Goal: Transaction & Acquisition: Book appointment/travel/reservation

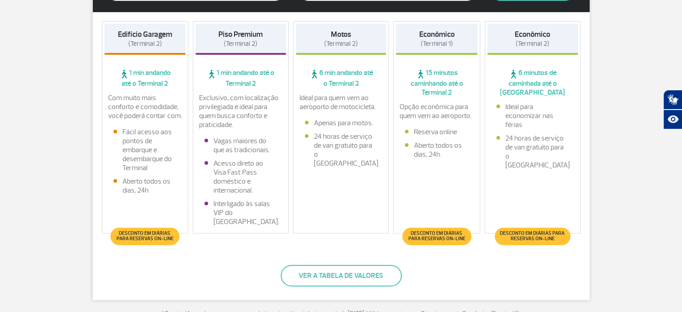
scroll to position [179, 0]
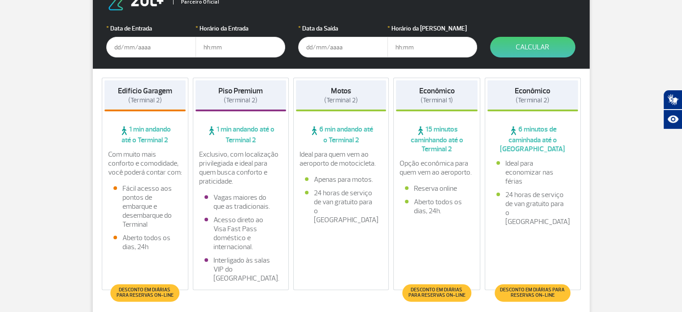
click at [142, 292] on span "Desconto em diárias para reservas on-line" at bounding box center [145, 292] width 60 height 11
click at [139, 48] on input "text" at bounding box center [151, 47] width 90 height 21
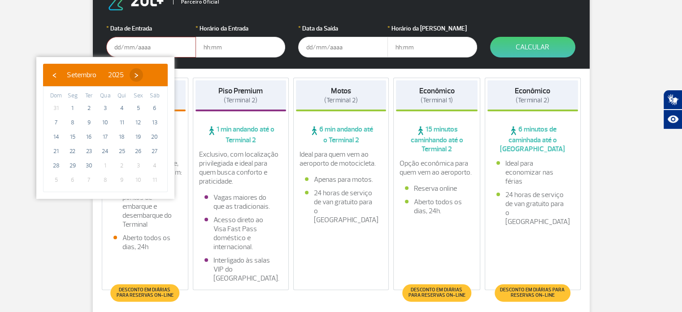
click at [143, 73] on span "›" at bounding box center [136, 74] width 13 height 13
click at [138, 73] on span "›" at bounding box center [130, 74] width 13 height 13
click at [137, 149] on span "21" at bounding box center [138, 151] width 14 height 14
type input "[DATE]"
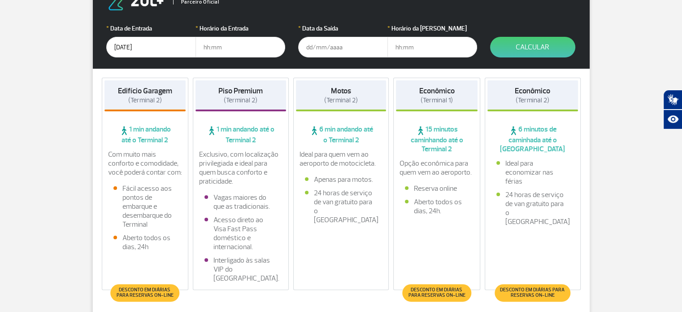
click at [227, 50] on input "text" at bounding box center [241, 47] width 90 height 21
type input "11:00"
click at [318, 47] on input "text" at bounding box center [343, 47] width 90 height 21
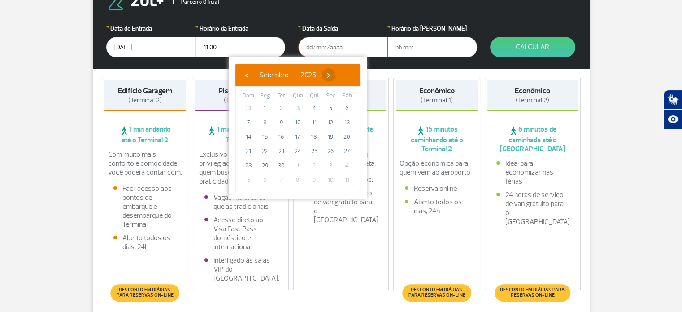
click at [336, 74] on span "›" at bounding box center [328, 74] width 13 height 13
click at [330, 74] on span "›" at bounding box center [323, 74] width 13 height 13
click at [285, 164] on span "25" at bounding box center [281, 165] width 14 height 14
type input "[DATE]"
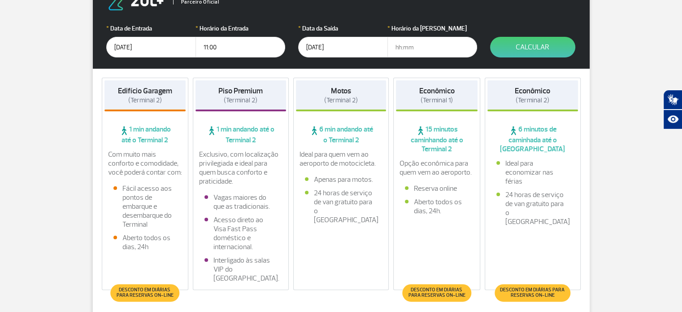
click at [410, 52] on input "text" at bounding box center [433, 47] width 90 height 21
type input "16:00"
click at [512, 52] on button "Calcular" at bounding box center [532, 47] width 85 height 21
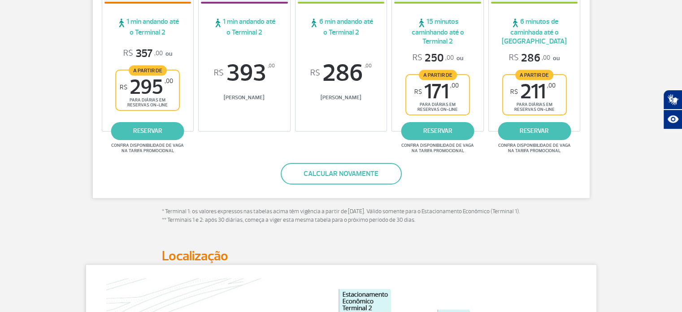
scroll to position [272, 0]
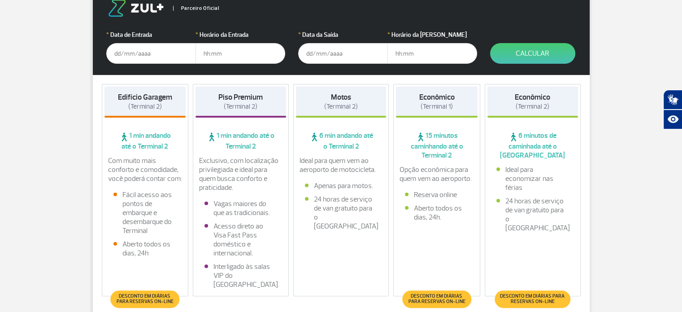
scroll to position [224, 0]
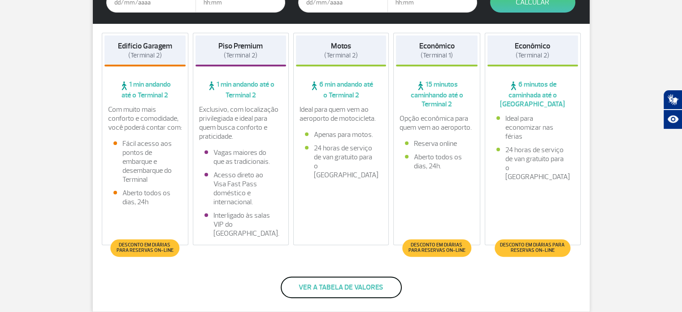
click at [336, 296] on button "Ver a tabela de valores" at bounding box center [341, 287] width 121 height 22
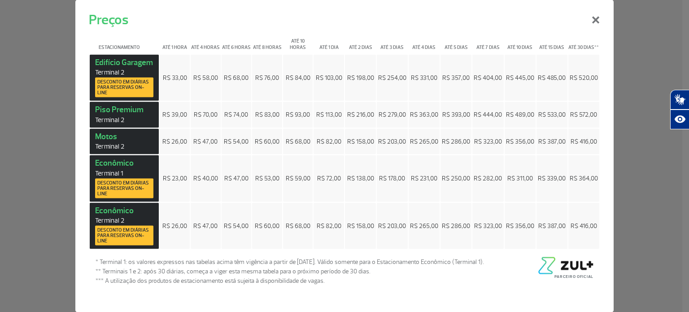
click at [141, 86] on span "Desconto em diárias para reservas on-line" at bounding box center [124, 87] width 54 height 16
click at [597, 26] on button "×" at bounding box center [595, 18] width 23 height 32
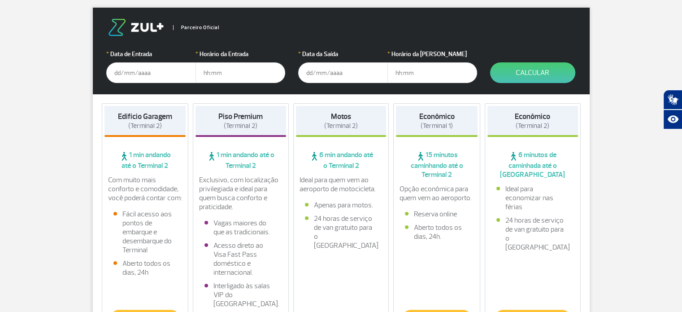
scroll to position [90, 0]
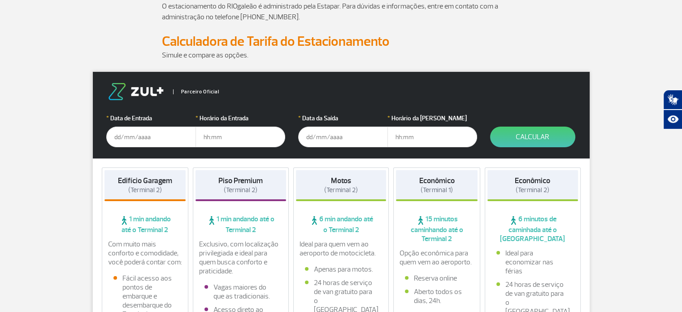
click at [122, 140] on input "text" at bounding box center [151, 137] width 90 height 21
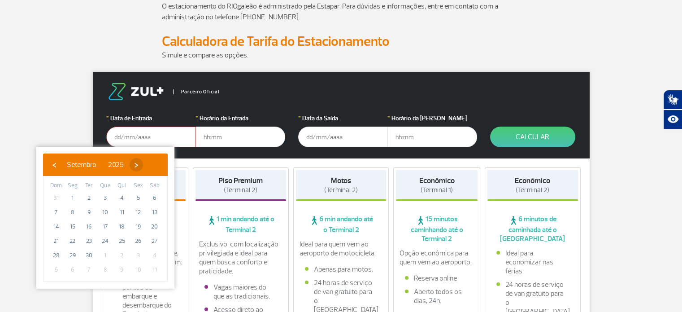
click at [143, 166] on span "›" at bounding box center [136, 164] width 13 height 13
click at [138, 166] on span "›" at bounding box center [130, 164] width 13 height 13
click at [137, 240] on span "21" at bounding box center [138, 241] width 14 height 14
type input "[DATE]"
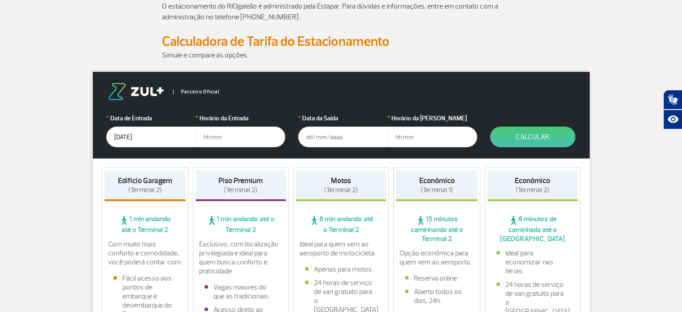
click at [218, 136] on input "text" at bounding box center [241, 137] width 90 height 21
type input "09:00"
click at [315, 133] on input "text" at bounding box center [343, 137] width 90 height 21
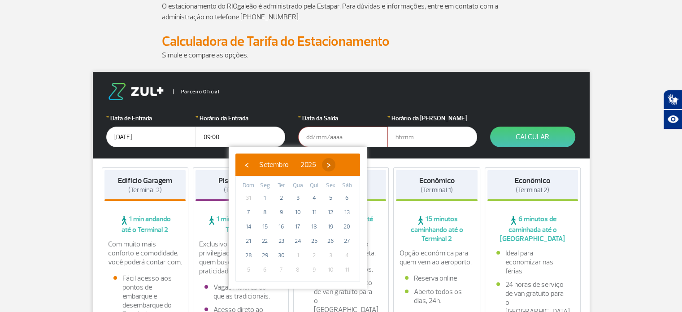
click at [336, 161] on span "›" at bounding box center [328, 164] width 13 height 13
click at [330, 161] on span "›" at bounding box center [323, 164] width 13 height 13
click at [337, 161] on span "›" at bounding box center [330, 164] width 13 height 13
click at [247, 165] on span "‹" at bounding box center [246, 164] width 13 height 13
click at [279, 260] on span "25" at bounding box center [281, 255] width 14 height 14
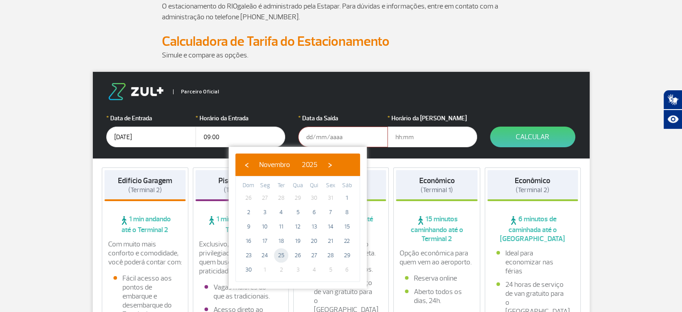
type input "[DATE]"
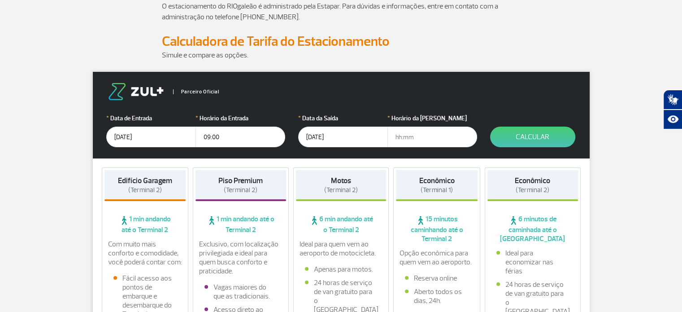
click at [414, 136] on input "text" at bounding box center [433, 137] width 90 height 21
type input "23:00"
click at [527, 144] on button "Calcular" at bounding box center [532, 137] width 85 height 21
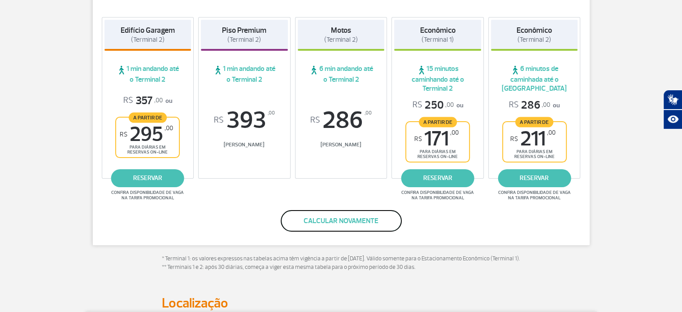
click at [321, 226] on button "Calcular novamente" at bounding box center [341, 221] width 121 height 22
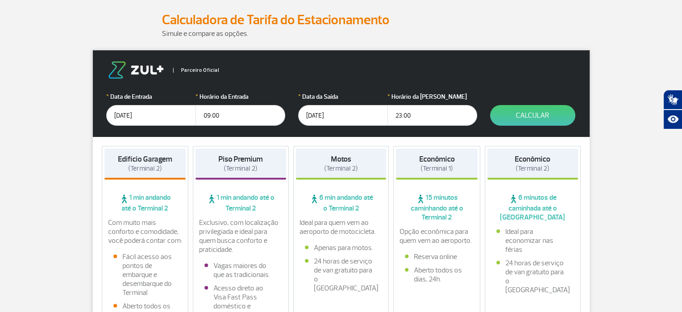
scroll to position [105, 0]
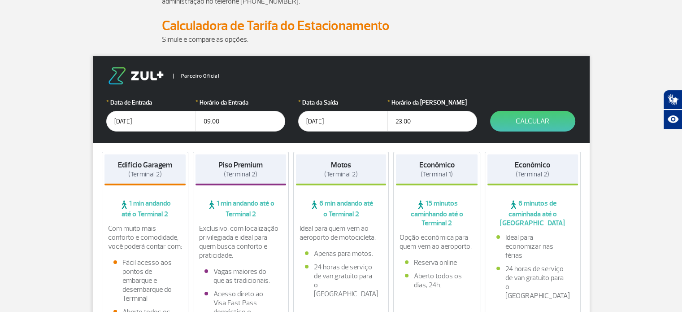
click at [394, 117] on input "23:00" at bounding box center [433, 121] width 90 height 21
type input "09:00"
click at [528, 117] on button "Calcular" at bounding box center [532, 121] width 85 height 21
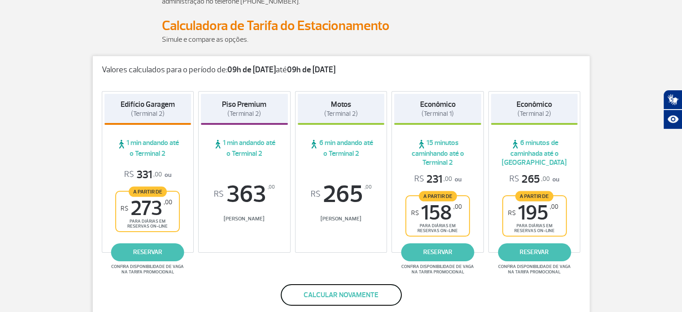
click at [362, 297] on button "Calcular novamente" at bounding box center [341, 295] width 121 height 22
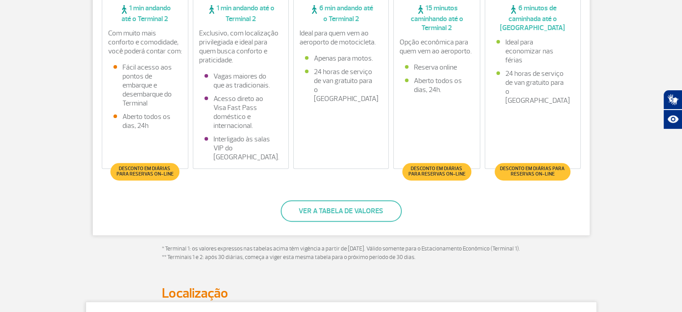
scroll to position [375, 0]
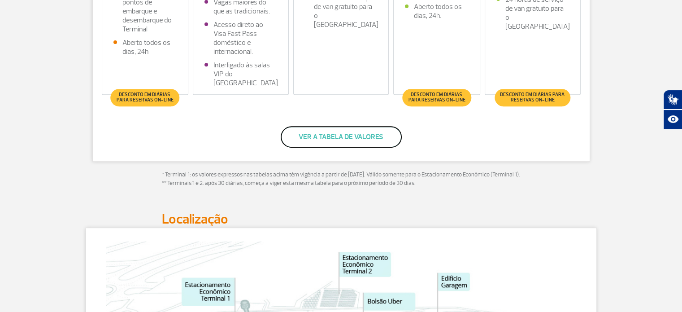
click at [328, 135] on button "Ver a tabela de valores" at bounding box center [341, 137] width 121 height 22
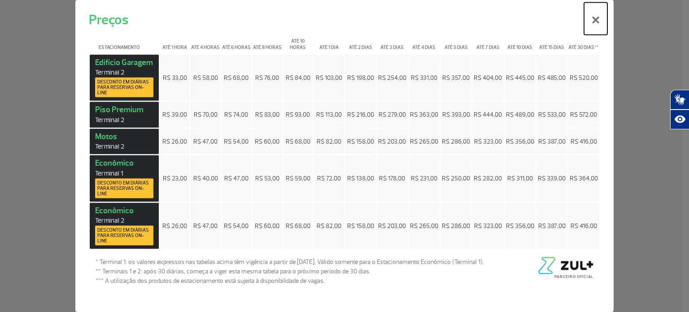
click at [600, 24] on button "×" at bounding box center [595, 18] width 23 height 32
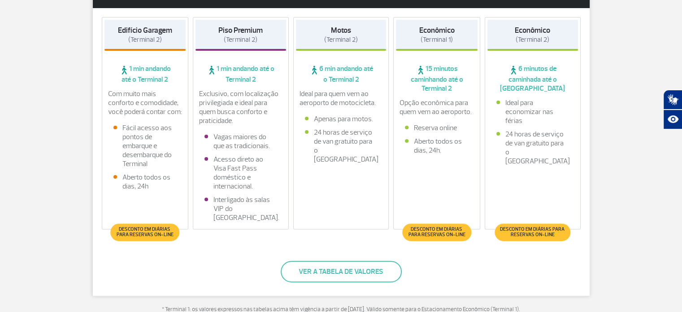
scroll to position [105, 0]
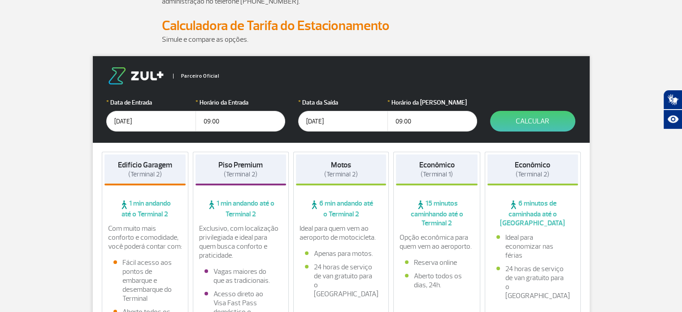
drag, startPoint x: 414, startPoint y: 122, endPoint x: 372, endPoint y: 113, distance: 42.8
click at [371, 116] on div "* Data da Saída 25/11/2025 * Horário da Saída 09:00" at bounding box center [387, 115] width 179 height 34
type input "23:00"
click at [516, 126] on button "Calcular" at bounding box center [532, 121] width 85 height 21
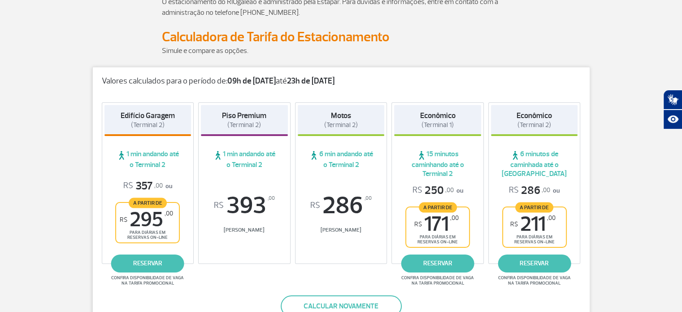
scroll to position [100, 0]
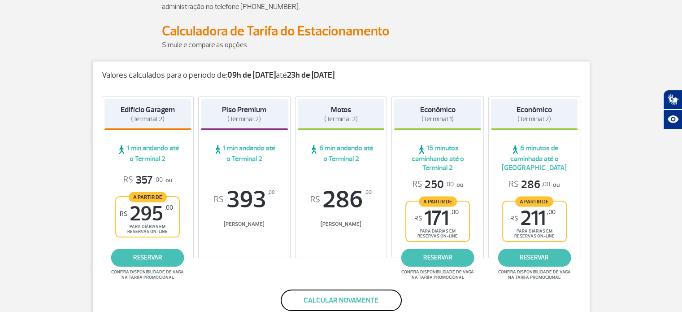
click at [337, 308] on button "Calcular novamente" at bounding box center [341, 300] width 121 height 22
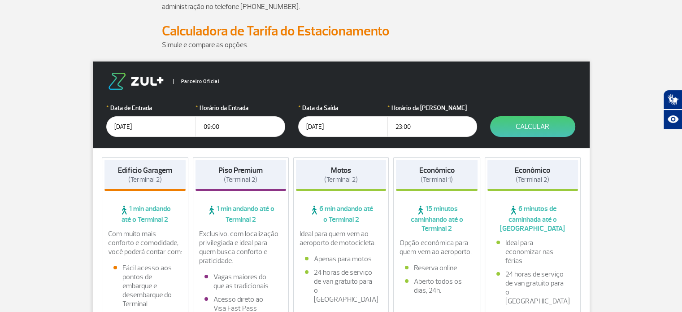
click at [133, 124] on input "[DATE]" at bounding box center [151, 126] width 90 height 21
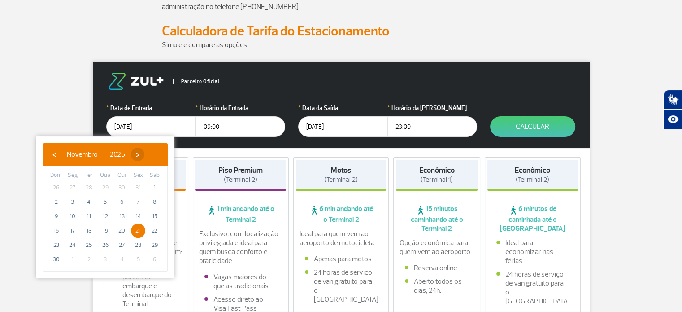
click at [144, 153] on span "›" at bounding box center [137, 154] width 13 height 13
click at [134, 153] on span "›" at bounding box center [127, 154] width 13 height 13
click at [49, 155] on span "‹" at bounding box center [54, 154] width 13 height 13
click at [136, 227] on span "23" at bounding box center [138, 230] width 14 height 14
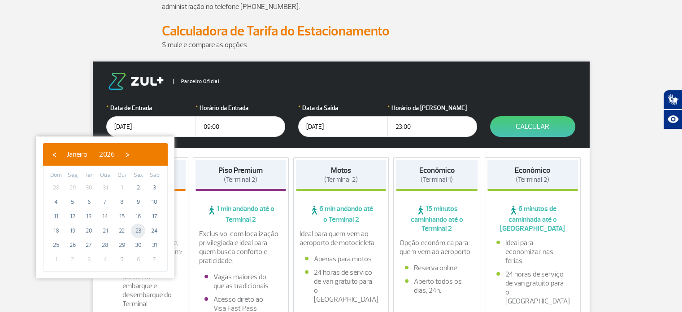
type input "23/01/2026"
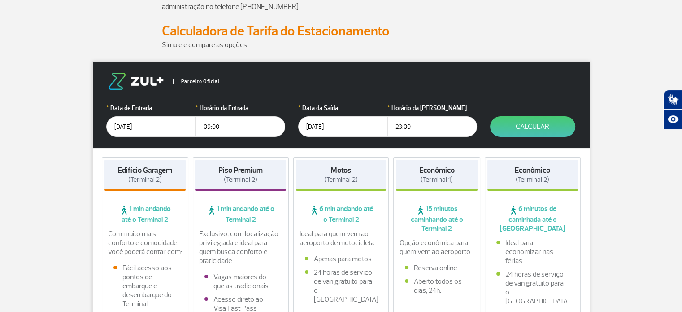
click at [322, 125] on input "[DATE]" at bounding box center [343, 126] width 90 height 21
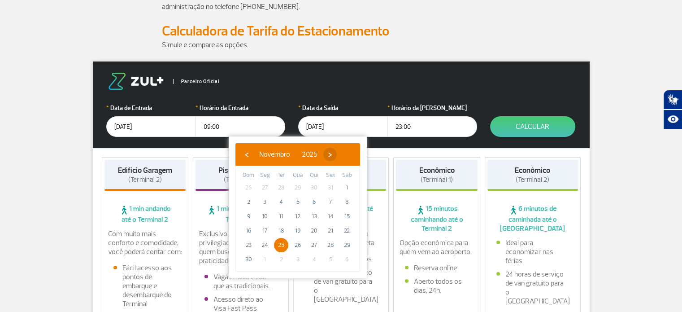
click at [337, 154] on span "›" at bounding box center [330, 154] width 13 height 13
click at [284, 244] on span "27" at bounding box center [281, 245] width 14 height 14
type input "27/01/2026"
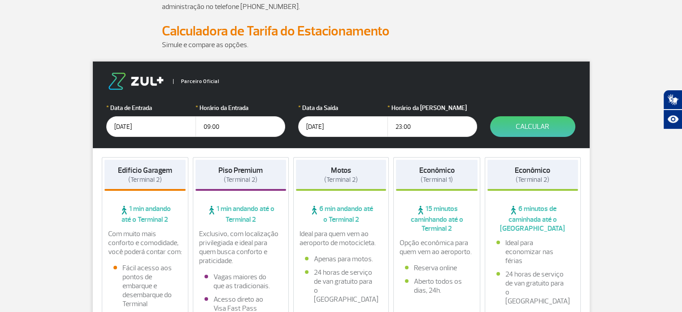
click at [415, 125] on input "23:00" at bounding box center [433, 126] width 90 height 21
drag, startPoint x: 402, startPoint y: 125, endPoint x: 386, endPoint y: 123, distance: 16.7
click at [386, 123] on div "* Data da Saída 27/01/2026 * Horário da Saída 23:00" at bounding box center [387, 120] width 179 height 34
click at [556, 122] on button "Calcular" at bounding box center [532, 126] width 85 height 21
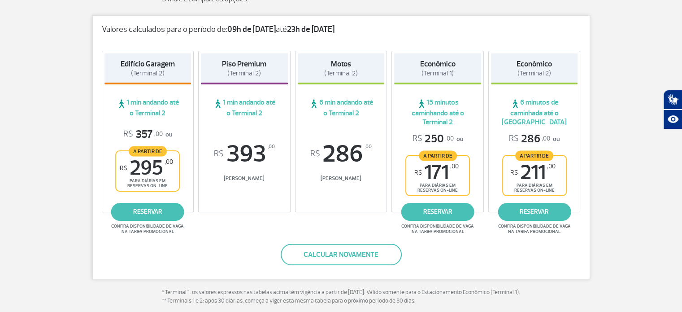
scroll to position [145, 0]
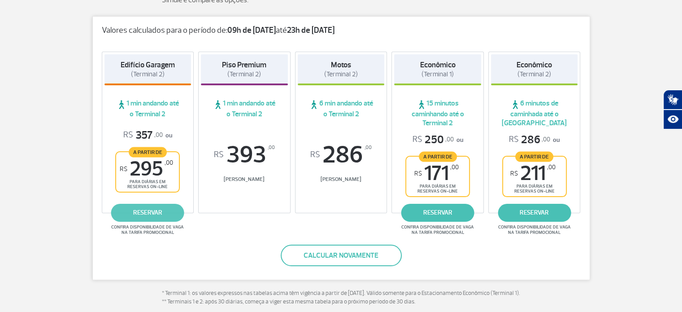
click at [134, 210] on link "reservar" at bounding box center [147, 213] width 73 height 18
click at [325, 252] on button "Calcular novamente" at bounding box center [341, 256] width 121 height 22
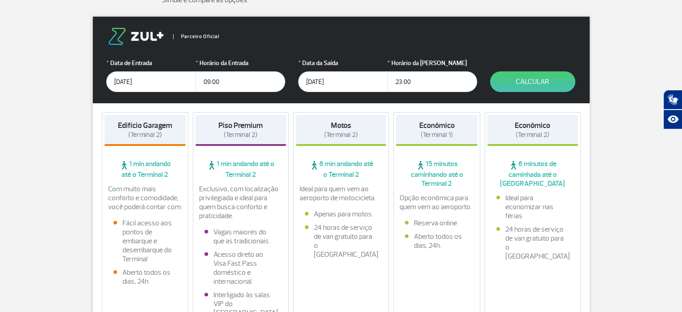
click at [132, 82] on input "23/01/2026" at bounding box center [151, 81] width 90 height 21
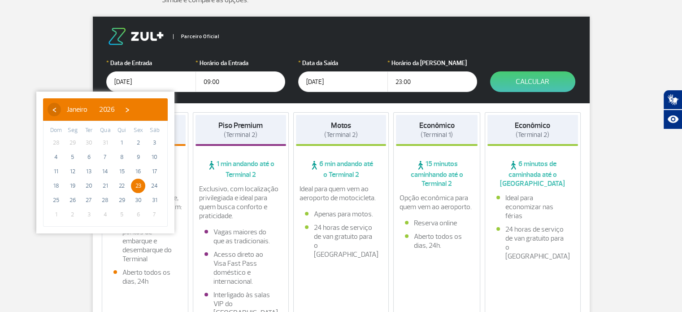
click at [56, 110] on span "‹" at bounding box center [54, 109] width 13 height 13
click at [138, 111] on span "›" at bounding box center [130, 109] width 13 height 13
click at [138, 186] on span "21" at bounding box center [138, 186] width 14 height 14
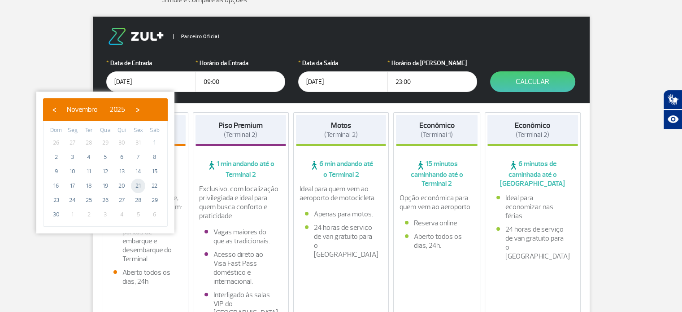
type input "[DATE]"
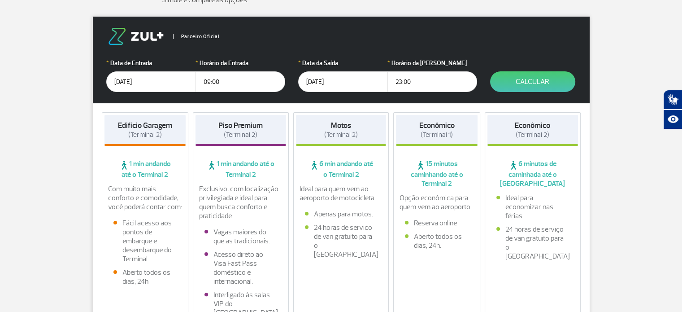
click at [328, 75] on input "27/01/2026" at bounding box center [343, 81] width 90 height 21
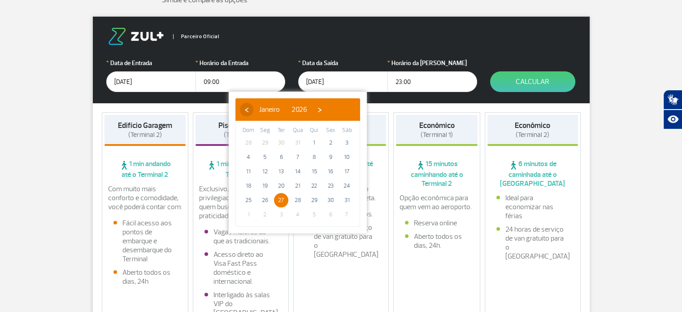
click at [244, 111] on span "‹" at bounding box center [246, 109] width 13 height 13
click at [277, 201] on span "25" at bounding box center [281, 200] width 14 height 14
type input "[DATE]"
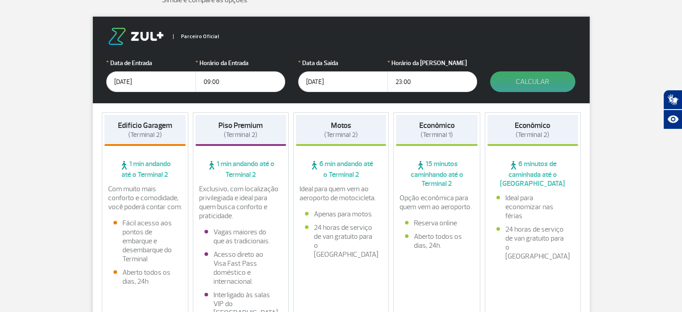
click at [528, 85] on button "Calcular" at bounding box center [532, 81] width 85 height 21
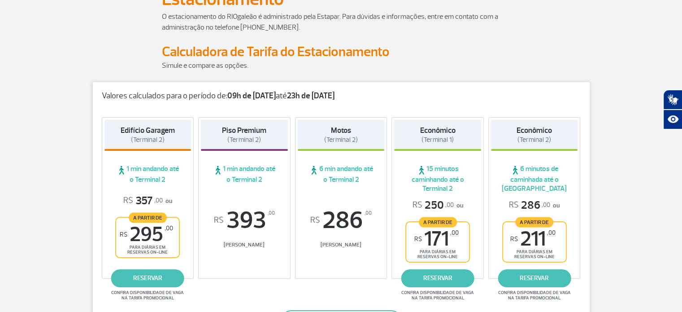
scroll to position [104, 0]
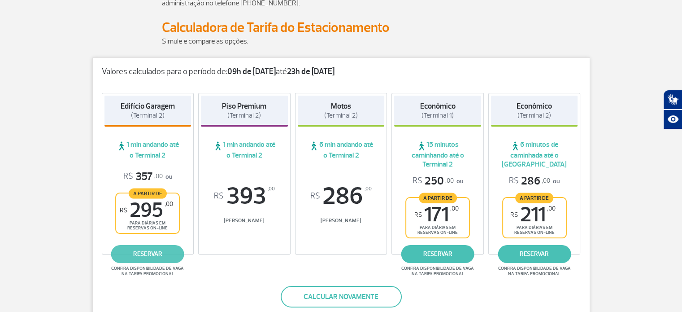
click at [147, 255] on link "reservar" at bounding box center [147, 254] width 73 height 18
